Goal: Task Accomplishment & Management: Manage account settings

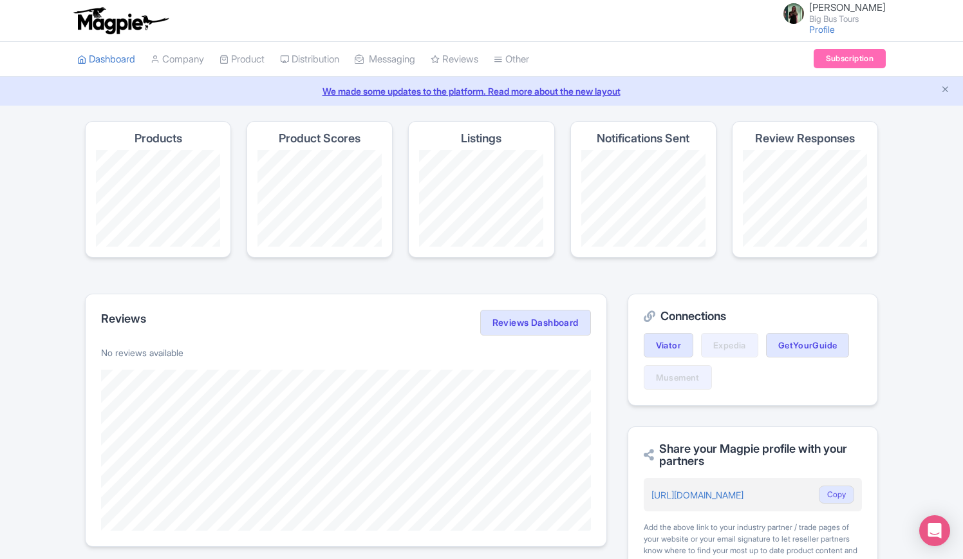
click at [191, 57] on link "Company" at bounding box center [177, 59] width 53 height 35
